Goal: Task Accomplishment & Management: Manage account settings

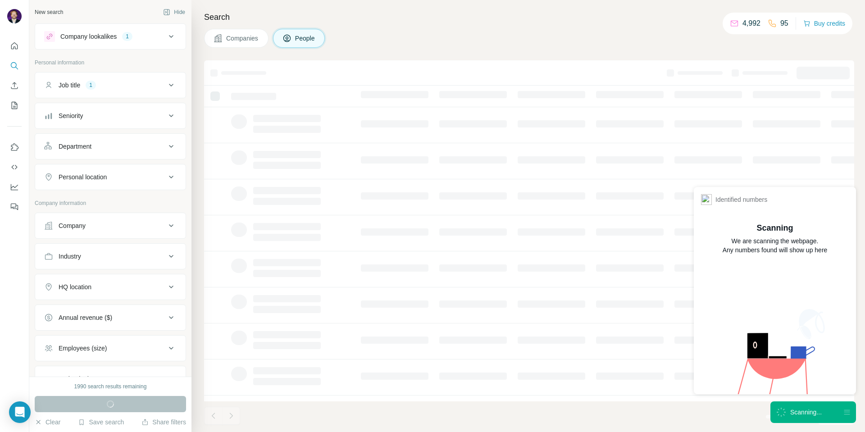
click at [807, 403] on div "Scanning..." at bounding box center [813, 412] width 86 height 22
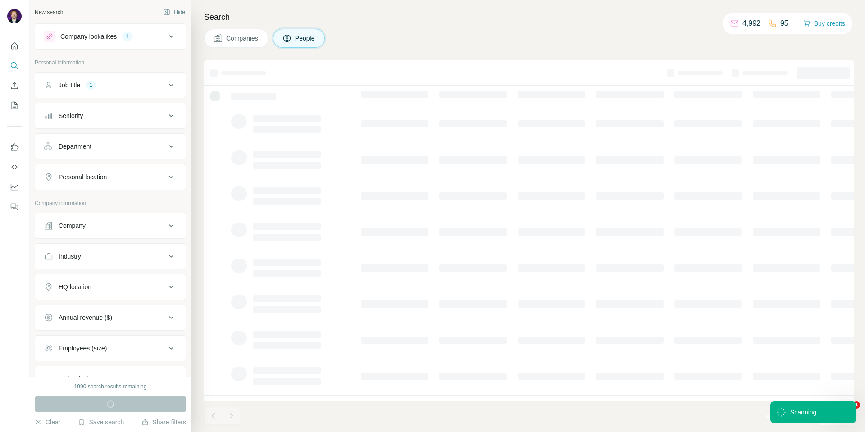
click at [807, 410] on div "Scanning..." at bounding box center [806, 412] width 32 height 9
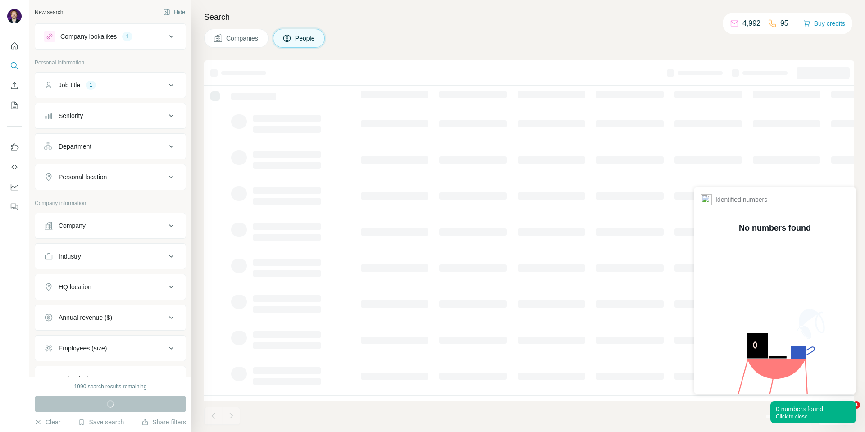
click at [807, 410] on div "0 numbers found" at bounding box center [799, 408] width 47 height 9
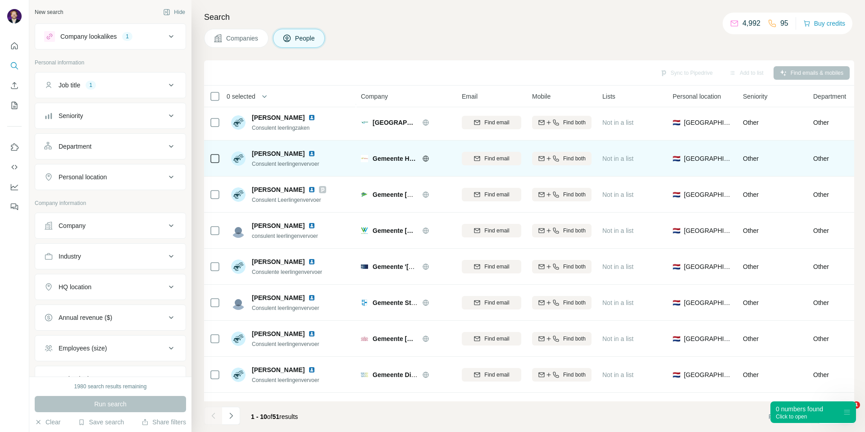
scroll to position [71, 0]
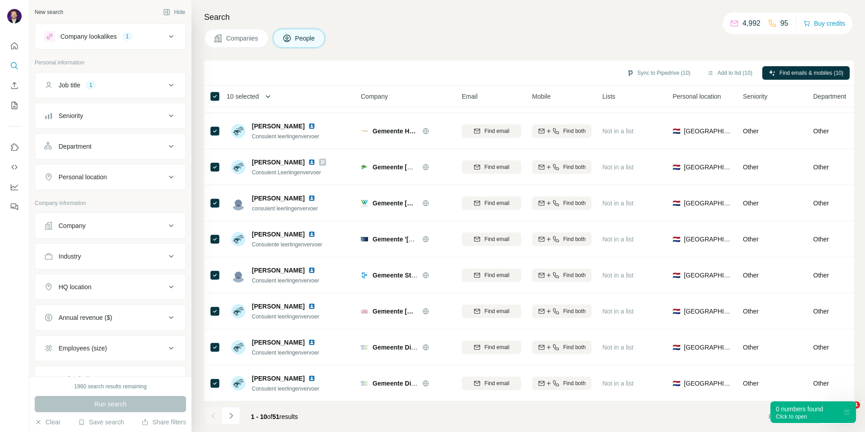
click at [269, 95] on icon "button" at bounding box center [268, 96] width 9 height 9
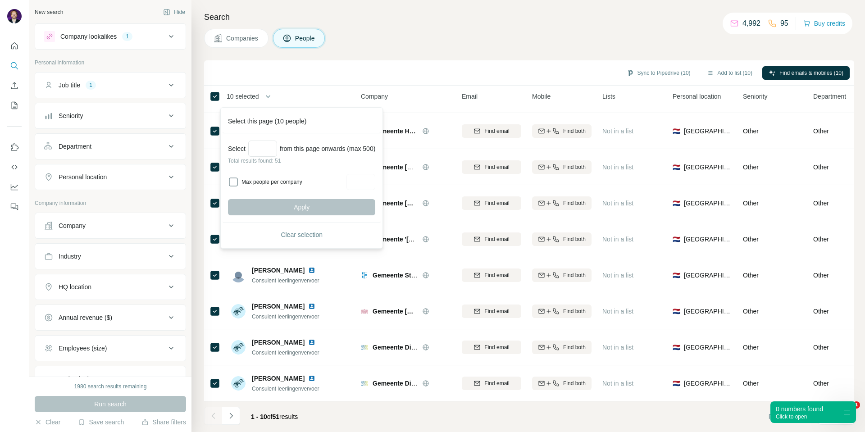
click at [314, 74] on div "Sync to Pipedrive (10) Add to list (10) Find emails & mobiles (10)" at bounding box center [529, 73] width 641 height 16
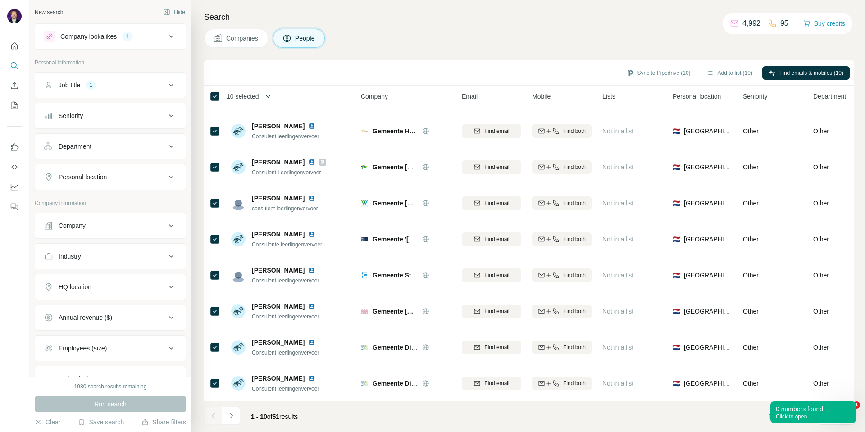
click at [273, 95] on icon "button" at bounding box center [268, 96] width 9 height 9
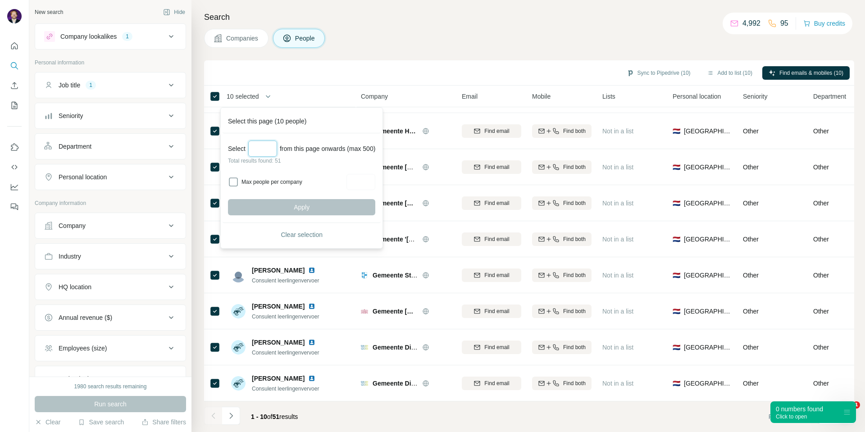
click at [259, 148] on input "Select a number (up to 500)" at bounding box center [262, 149] width 29 height 16
type input "**"
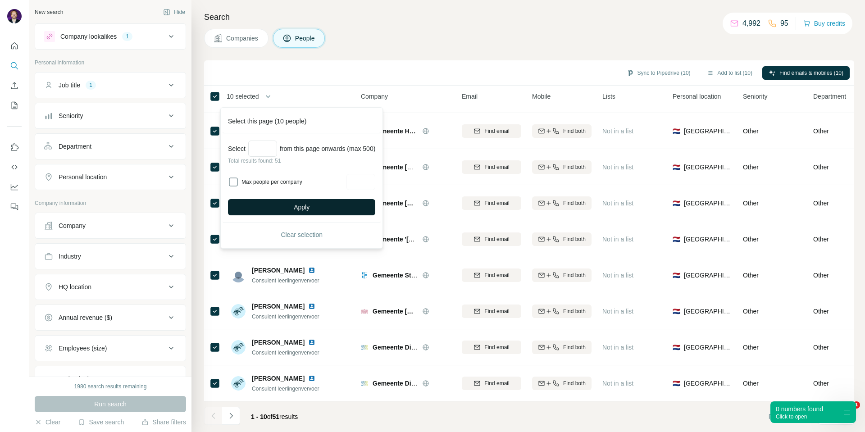
click at [300, 206] on span "Apply" at bounding box center [302, 207] width 16 height 9
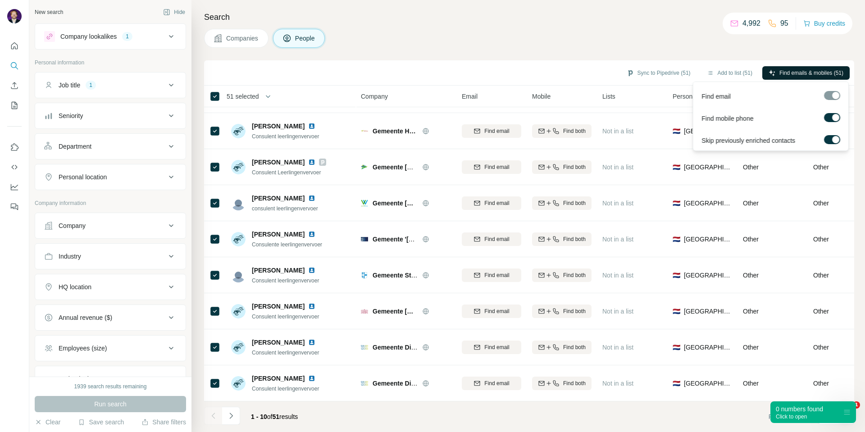
click at [796, 72] on span "Find emails & mobiles (51)" at bounding box center [811, 73] width 64 height 8
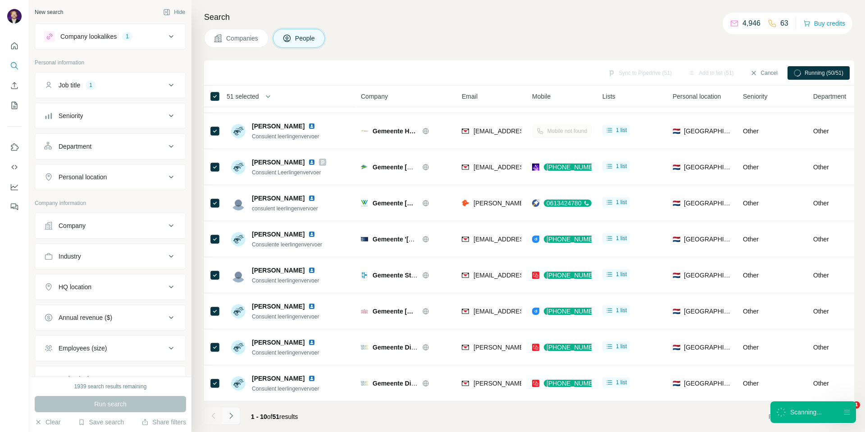
click at [230, 417] on icon "Navigate to next page" at bounding box center [231, 415] width 9 height 9
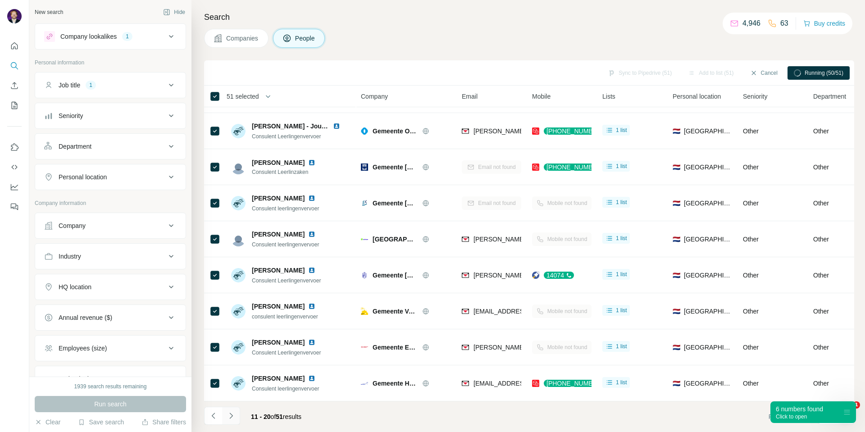
click at [235, 419] on icon "Navigate to next page" at bounding box center [231, 415] width 9 height 9
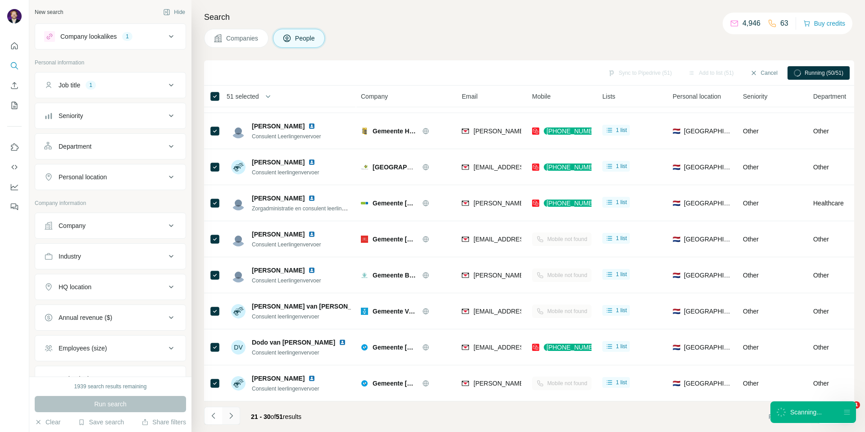
click at [233, 416] on icon "Navigate to next page" at bounding box center [231, 415] width 9 height 9
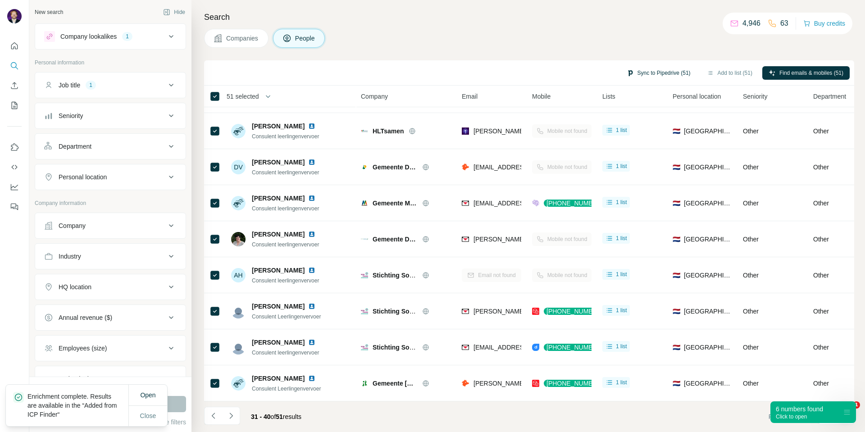
click at [648, 73] on button "Sync to Pipedrive (51)" at bounding box center [658, 73] width 77 height 14
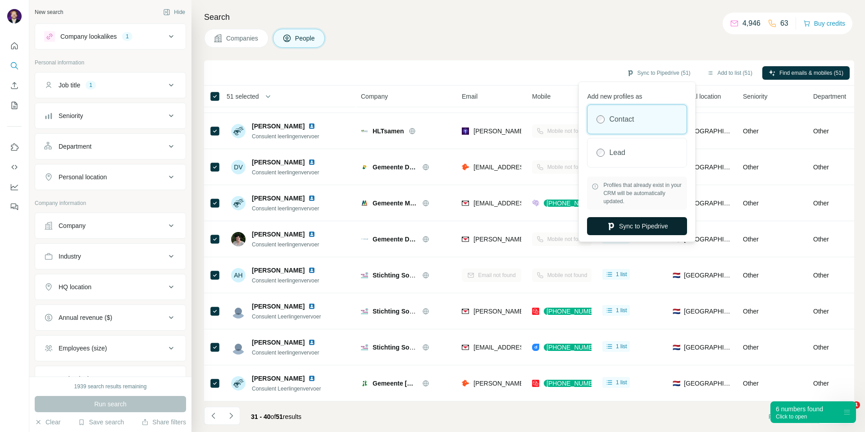
click at [627, 227] on button "Sync to Pipedrive" at bounding box center [637, 226] width 100 height 18
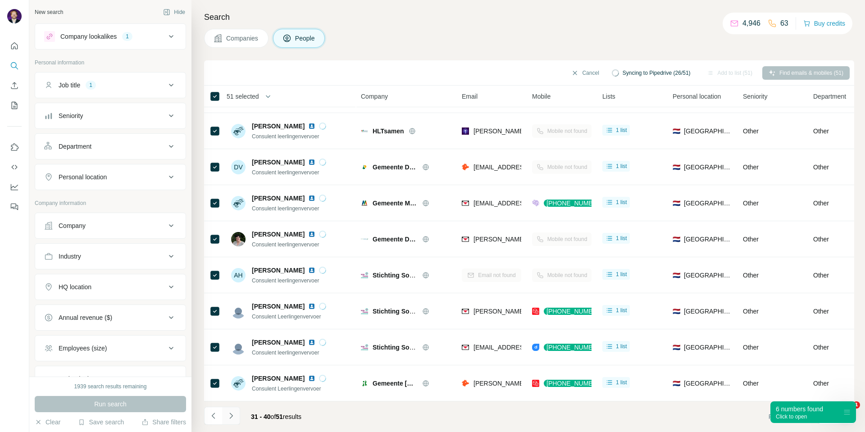
click at [233, 415] on icon "Navigate to next page" at bounding box center [231, 415] width 9 height 9
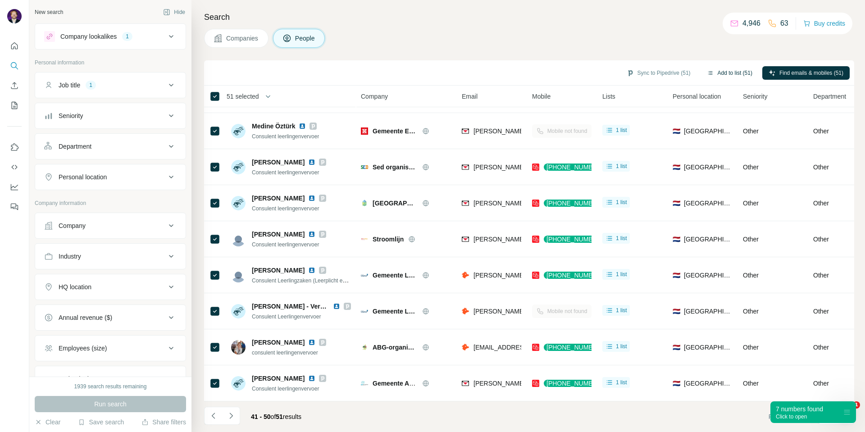
click at [727, 72] on button "Add to list (51)" at bounding box center [729, 73] width 58 height 14
click at [719, 71] on body "New search Hide Company lookalikes 1 Personal information Job title 1 Seniority…" at bounding box center [432, 216] width 865 height 432
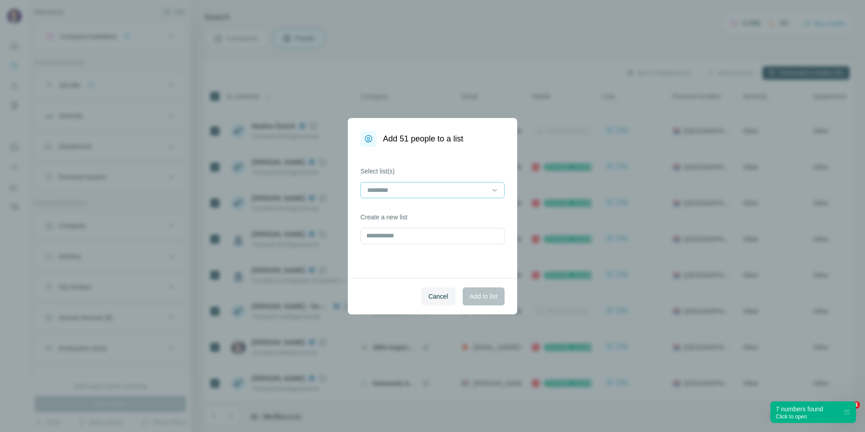
click at [404, 184] on div at bounding box center [427, 189] width 122 height 15
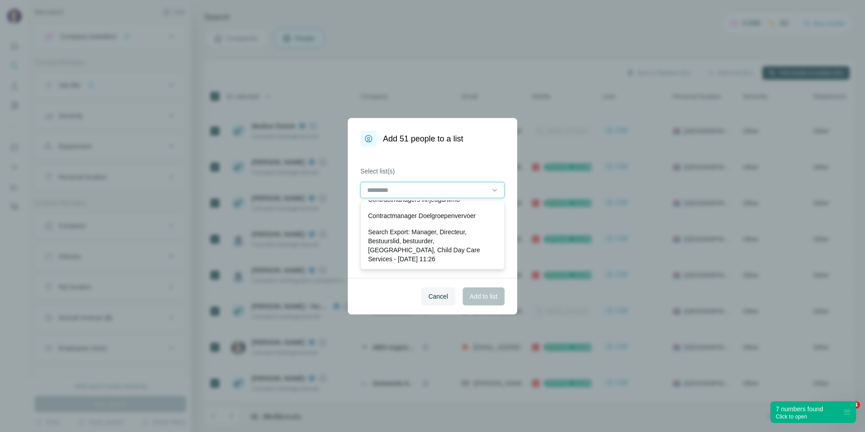
scroll to position [144, 0]
click at [380, 188] on input at bounding box center [427, 190] width 122 height 10
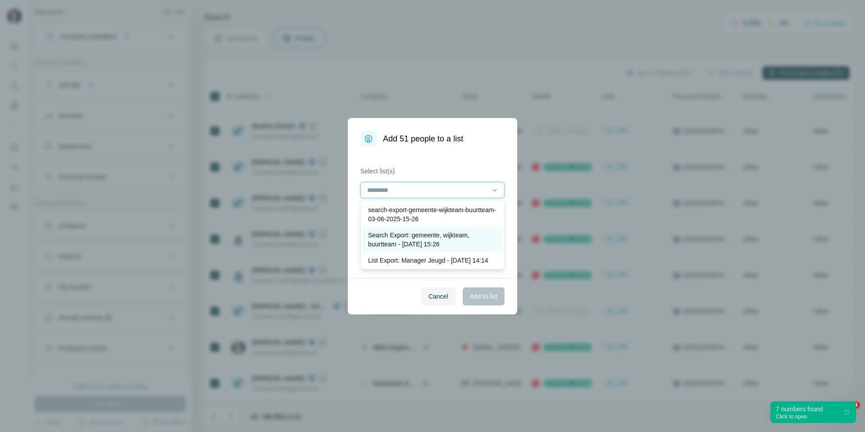
scroll to position [0, 0]
click at [436, 159] on div "Select list(s) Create a new list" at bounding box center [432, 212] width 169 height 131
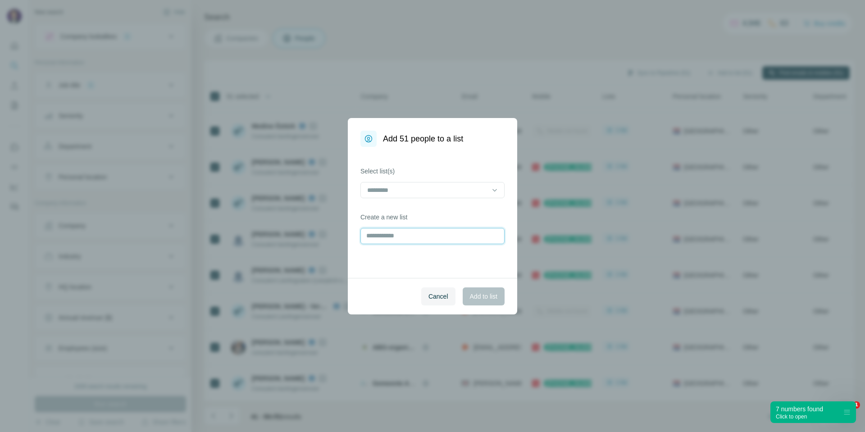
click at [383, 238] on input "text" at bounding box center [432, 236] width 144 height 16
type input "**********"
click at [486, 297] on span "Add to list" at bounding box center [483, 296] width 27 height 9
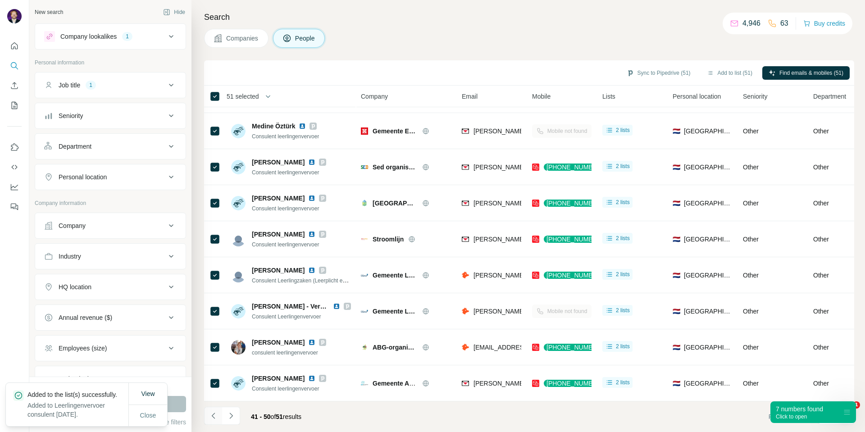
click at [213, 417] on icon "Navigate to previous page" at bounding box center [212, 416] width 3 height 6
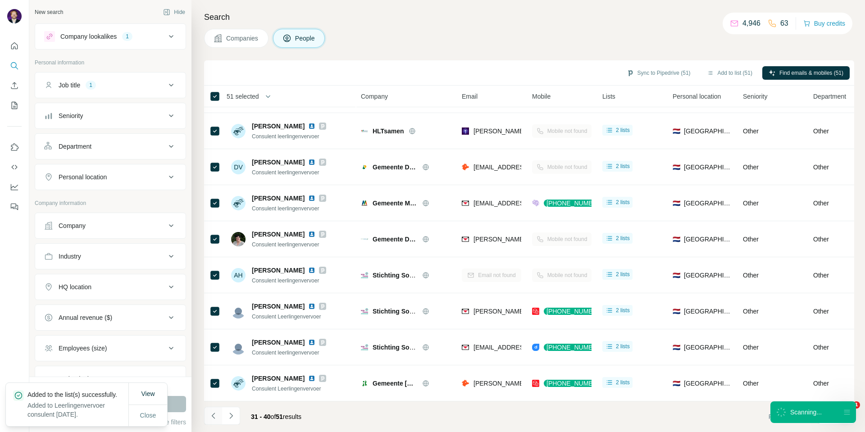
click at [213, 417] on icon "Navigate to previous page" at bounding box center [212, 416] width 3 height 6
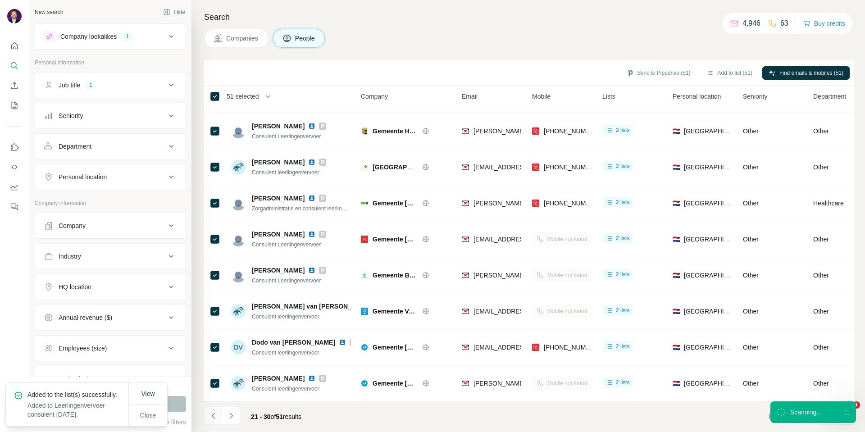
click at [213, 417] on icon "Navigate to previous page" at bounding box center [212, 416] width 3 height 6
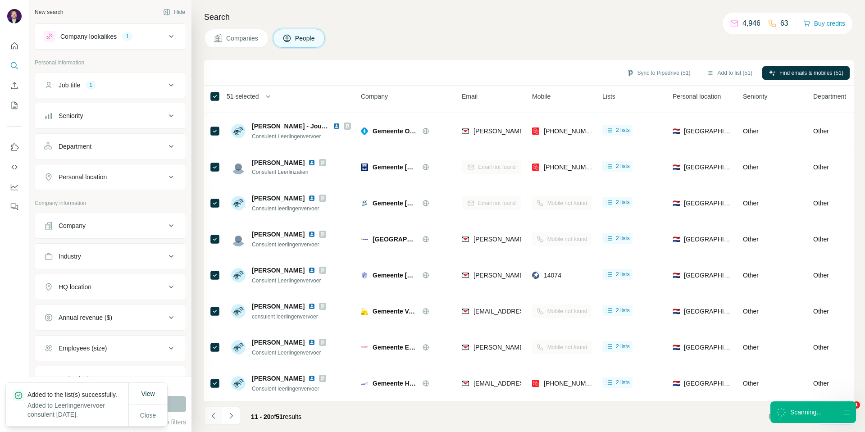
click at [213, 417] on icon "Navigate to previous page" at bounding box center [212, 416] width 3 height 6
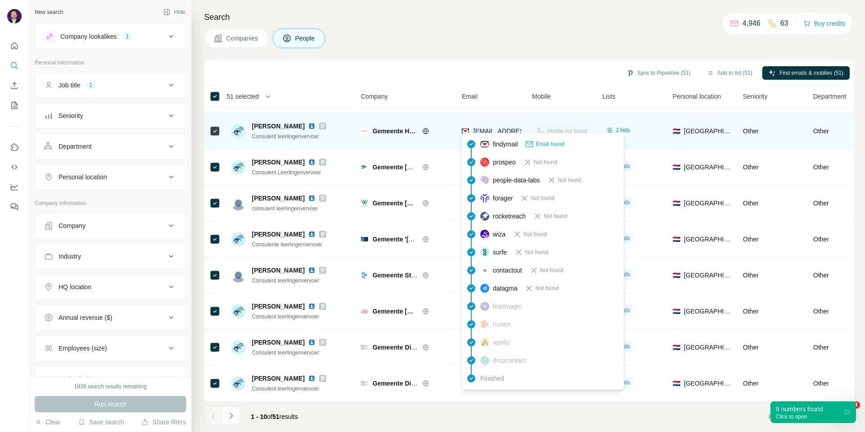
click at [492, 127] on span "[EMAIL_ADDRESS][DOMAIN_NAME]" at bounding box center [526, 130] width 107 height 7
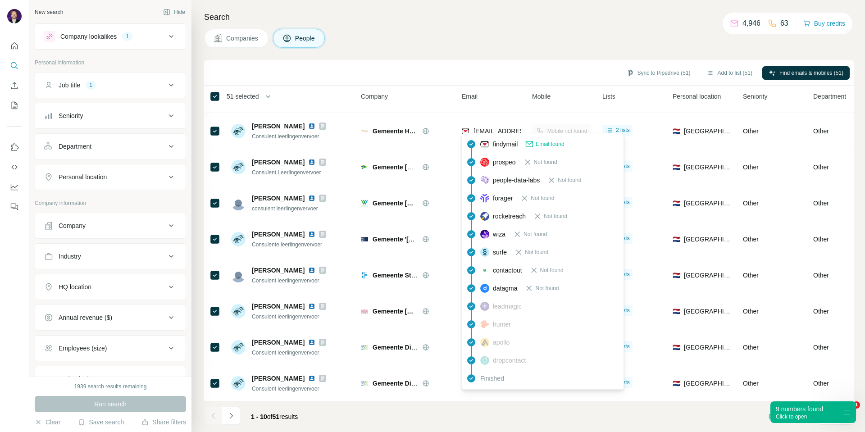
click at [468, 61] on div "Sync to Pipedrive (51) Add to list (51) Find emails & mobiles (51)" at bounding box center [529, 72] width 650 height 25
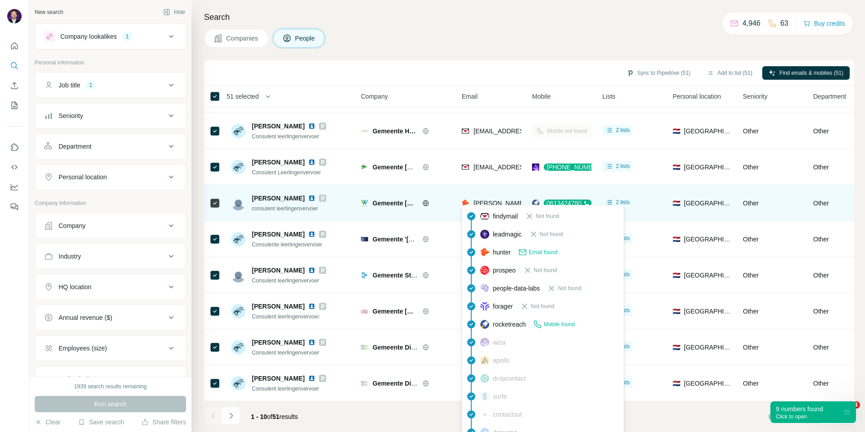
click at [496, 200] on span "[PERSON_NAME][EMAIL_ADDRESS][DOMAIN_NAME]" at bounding box center [552, 203] width 159 height 7
copy span "[PERSON_NAME][EMAIL_ADDRESS][DOMAIN_NAME]"
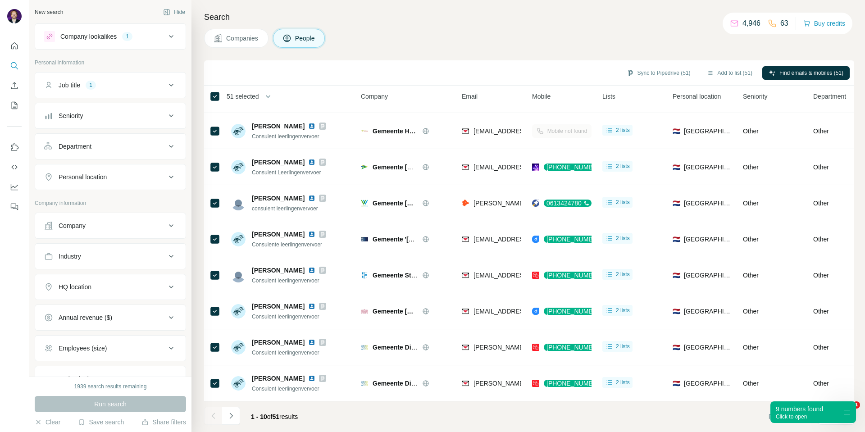
click at [504, 40] on div "Companies People" at bounding box center [529, 38] width 650 height 19
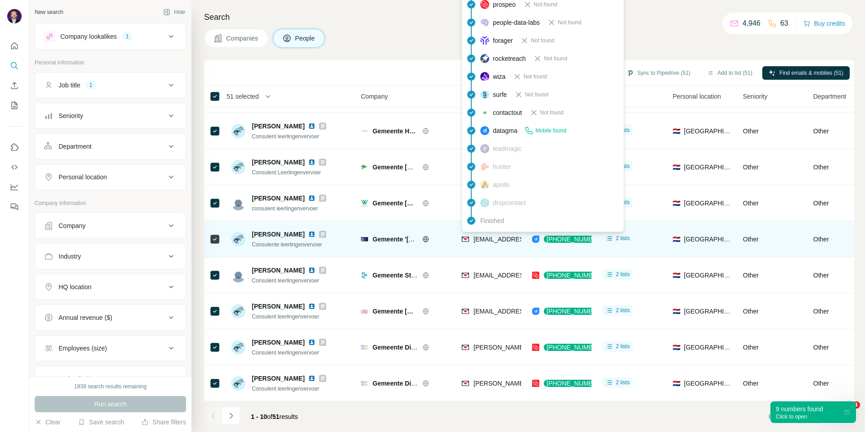
click at [491, 236] on span "[EMAIL_ADDRESS][DOMAIN_NAME]" at bounding box center [526, 239] width 107 height 7
copy span "[EMAIL_ADDRESS][DOMAIN_NAME]"
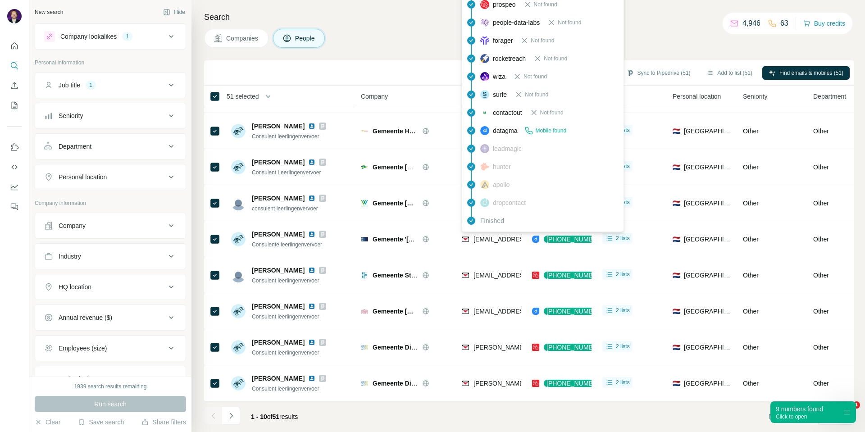
click at [673, 45] on div "Companies People" at bounding box center [529, 38] width 650 height 19
